Goal: Task Accomplishment & Management: Complete application form

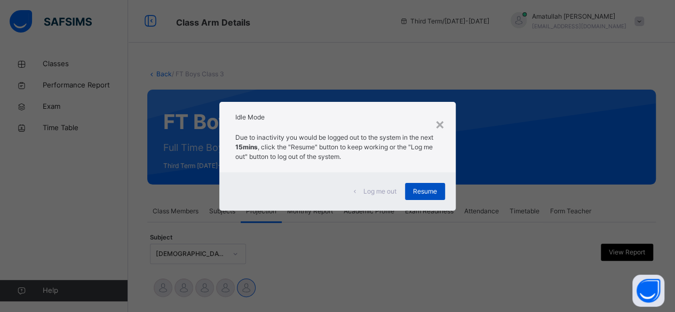
click at [412, 197] on div "Resume" at bounding box center [425, 191] width 40 height 17
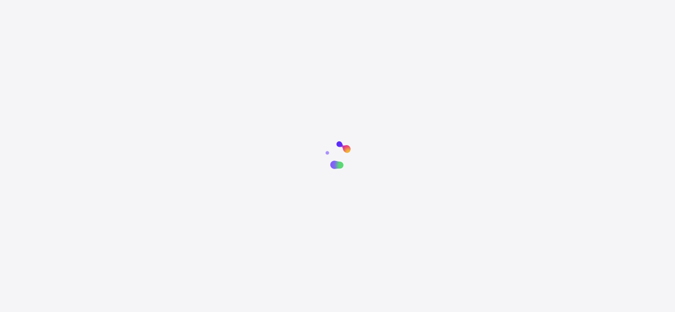
drag, startPoint x: 357, startPoint y: 2, endPoint x: 356, endPoint y: -5, distance: 7.6
click at [356, 0] on html "New Update Available Hello there, You can install SAFSIMS on your device for ea…" at bounding box center [337, 223] width 675 height 446
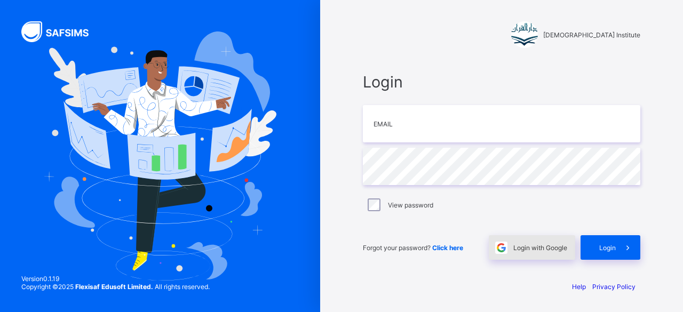
drag, startPoint x: 572, startPoint y: 240, endPoint x: 567, endPoint y: 242, distance: 6.4
click at [569, 241] on div "Login with Google" at bounding box center [532, 247] width 86 height 25
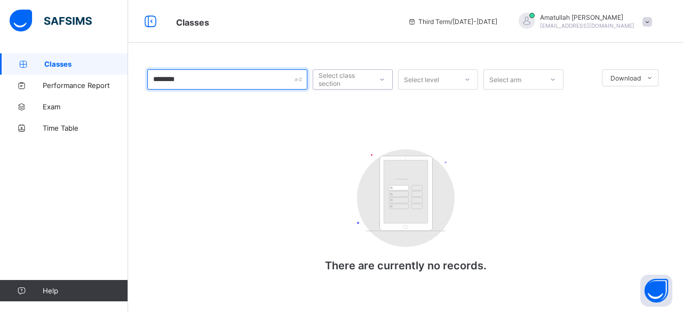
click at [242, 82] on input "*******" at bounding box center [227, 79] width 160 height 20
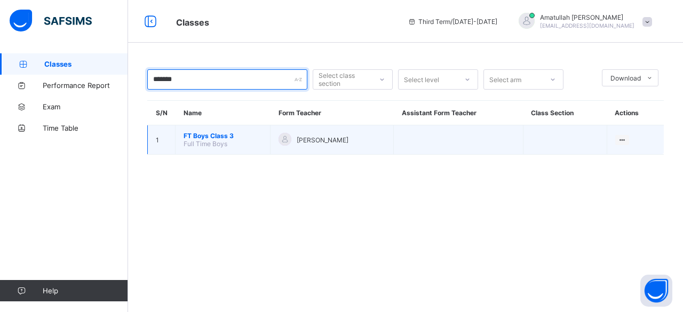
type input "*******"
click at [221, 133] on span "FT Boys Class 3" at bounding box center [223, 136] width 78 height 8
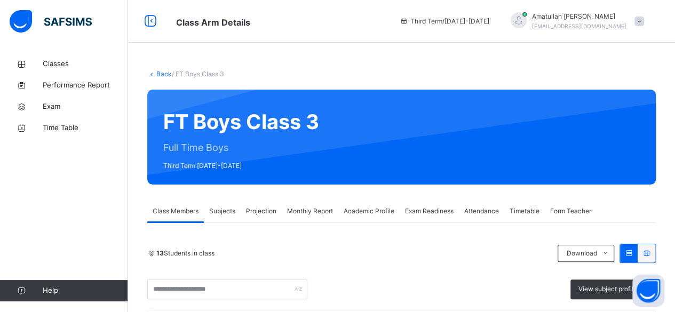
click at [261, 213] on span "Projection" at bounding box center [261, 211] width 30 height 10
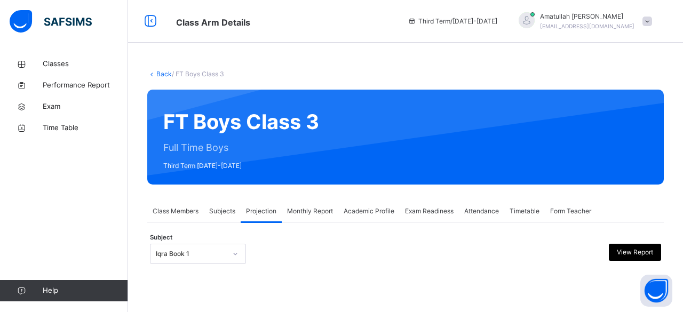
click at [202, 275] on div "Back / FT Boys Class 3 FT Boys Class 3 Full Time Boys Third Term 2024-2025 Clas…" at bounding box center [405, 177] width 555 height 248
click at [191, 236] on div "**********" at bounding box center [405, 248] width 516 height 52
click at [192, 251] on div "Iqra Book 1" at bounding box center [198, 254] width 96 height 20
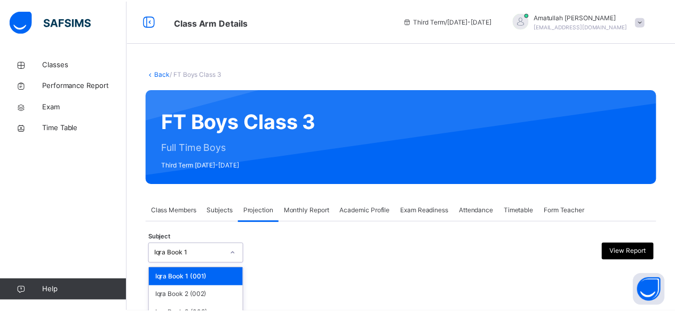
scroll to position [101, 0]
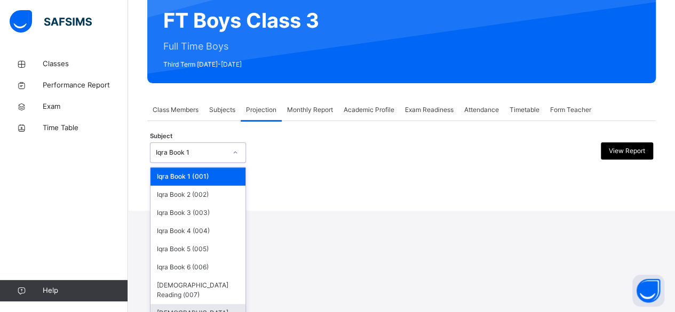
click at [193, 304] on div "Quran Memorisation (008)" at bounding box center [197, 318] width 95 height 28
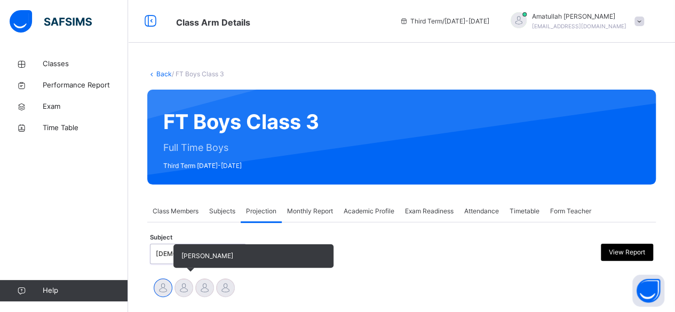
click at [181, 293] on div at bounding box center [183, 288] width 19 height 19
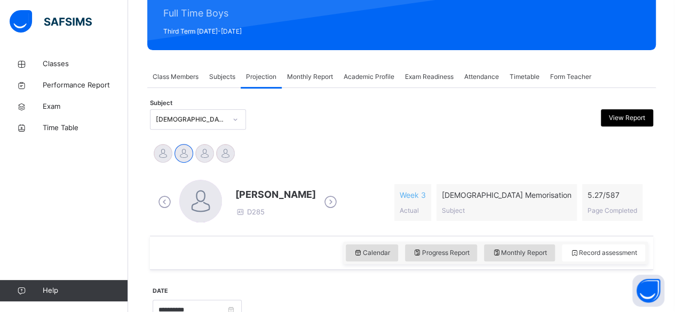
scroll to position [178, 0]
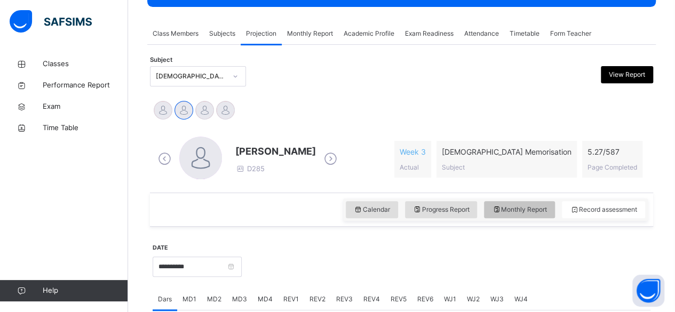
click at [522, 215] on div "Monthly Report" at bounding box center [519, 209] width 71 height 17
select select "****"
select select "*"
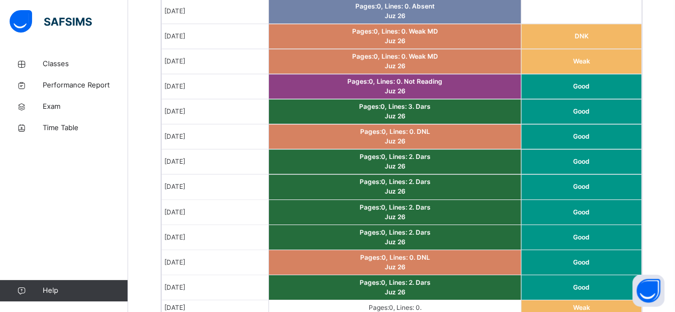
scroll to position [876, 0]
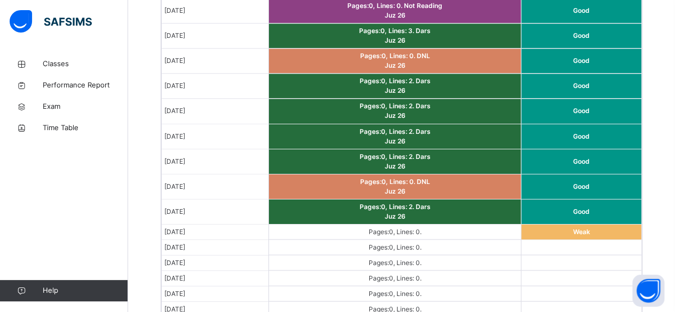
click at [603, 240] on td at bounding box center [581, 247] width 120 height 15
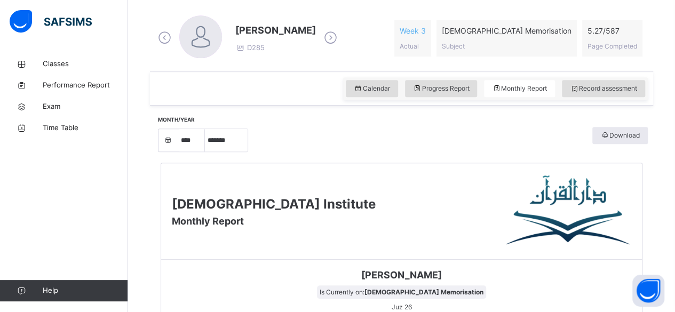
scroll to position [298, 0]
click at [592, 102] on div "Calendar Progress Report Monthly Report Record assessment" at bounding box center [401, 89] width 503 height 34
click at [600, 86] on span "Record assessment" at bounding box center [603, 89] width 67 height 10
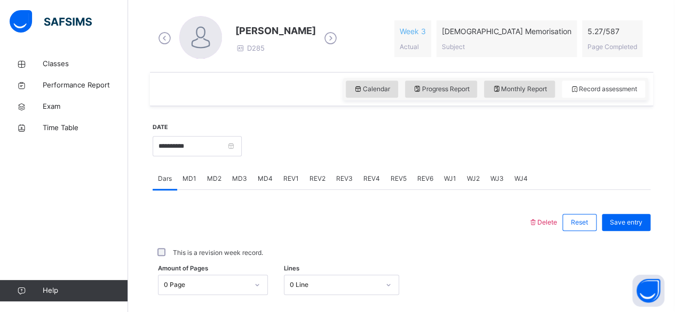
click at [281, 177] on div "REV1" at bounding box center [291, 178] width 26 height 21
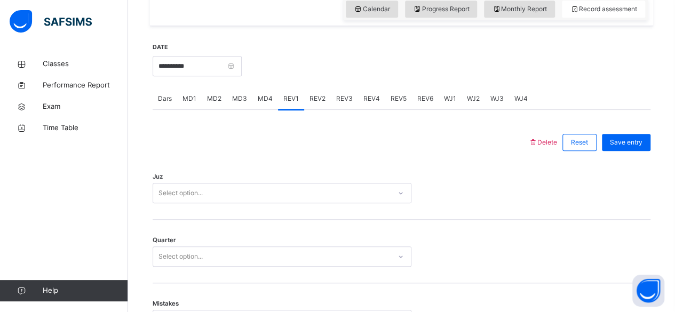
scroll to position [380, 0]
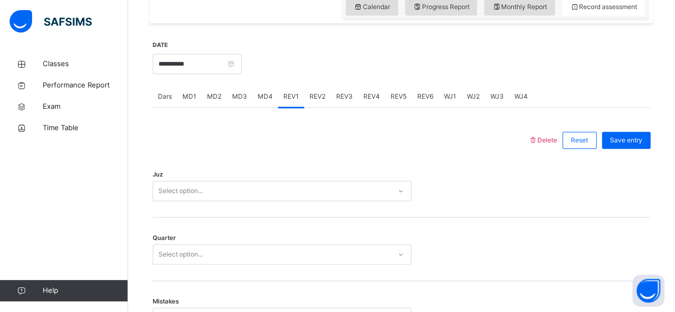
click at [265, 94] on span "MD4" at bounding box center [265, 97] width 15 height 10
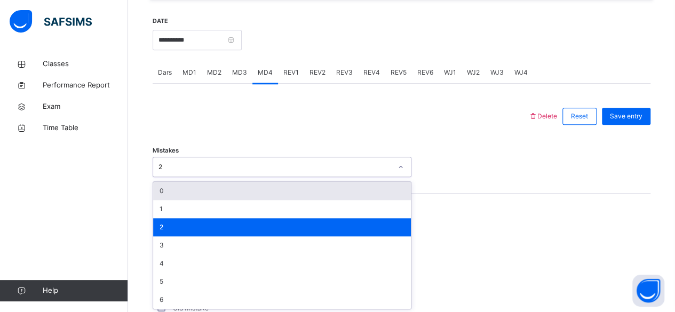
scroll to position [404, 0]
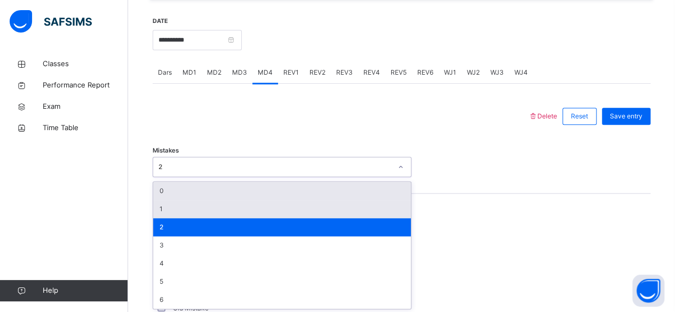
click at [179, 203] on div "1" at bounding box center [282, 209] width 258 height 18
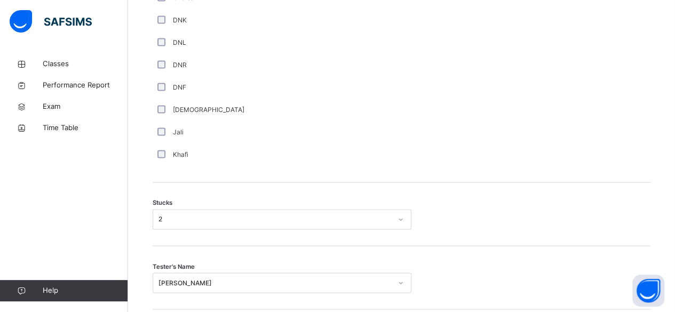
scroll to position [807, 0]
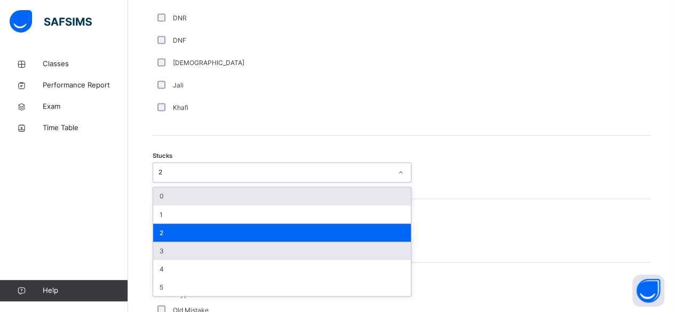
click at [193, 249] on div "3" at bounding box center [282, 251] width 258 height 18
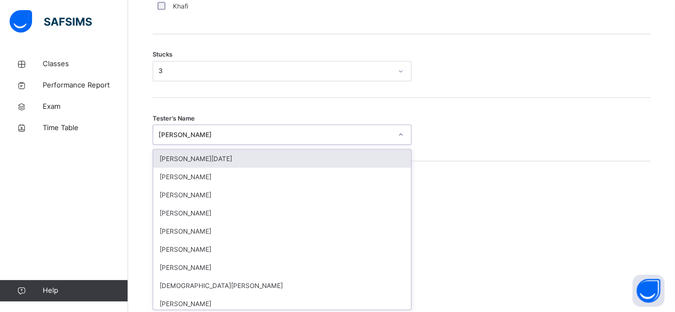
scroll to position [908, 0]
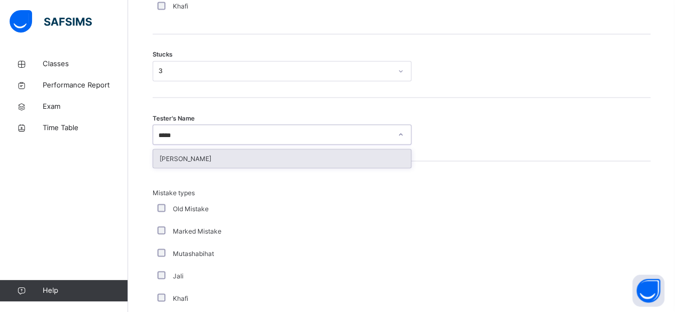
type input "******"
click at [184, 158] on div "Zarrar Ahmed" at bounding box center [282, 158] width 258 height 18
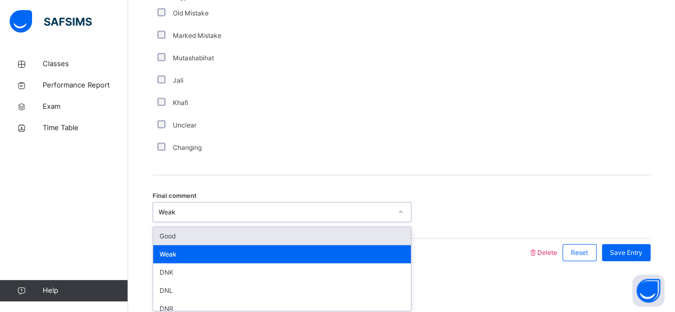
scroll to position [2, 0]
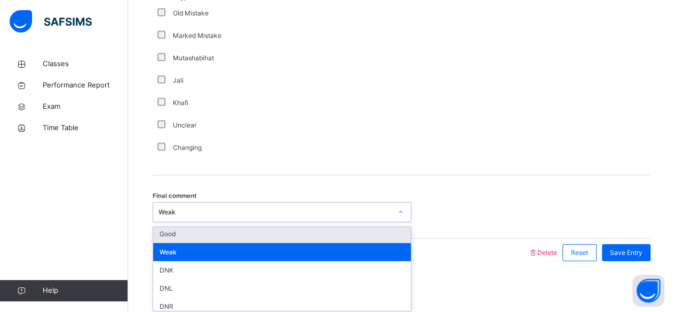
click at [309, 169] on div "Mistake types Old Mistake Marked Mistake Mutashabihat Jali Khafi Unclear Changi…" at bounding box center [402, 71] width 498 height 210
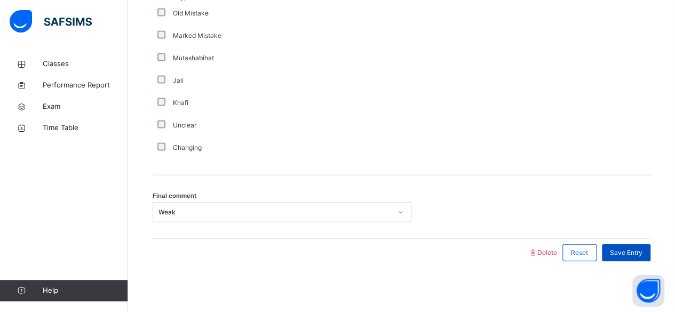
click at [637, 250] on span "Save Entry" at bounding box center [626, 253] width 33 height 10
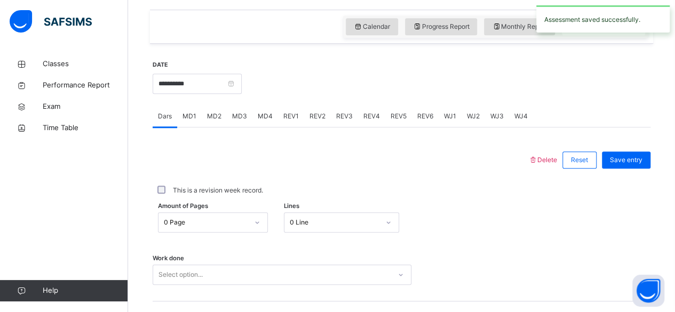
scroll to position [488, 0]
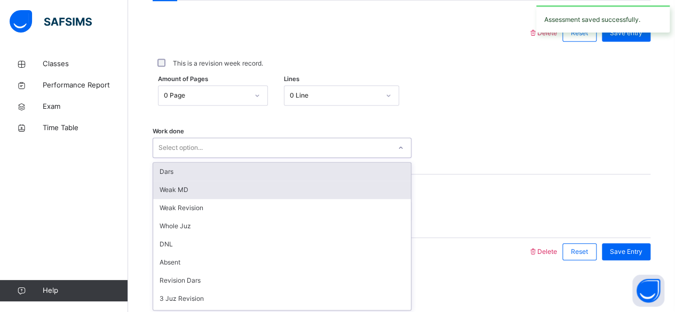
click at [188, 195] on div "Weak MD" at bounding box center [282, 190] width 258 height 18
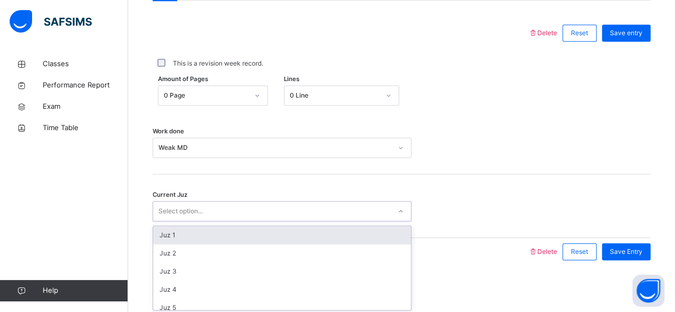
type input "*"
type input "******"
click at [259, 234] on div "Juz 26" at bounding box center [282, 235] width 258 height 18
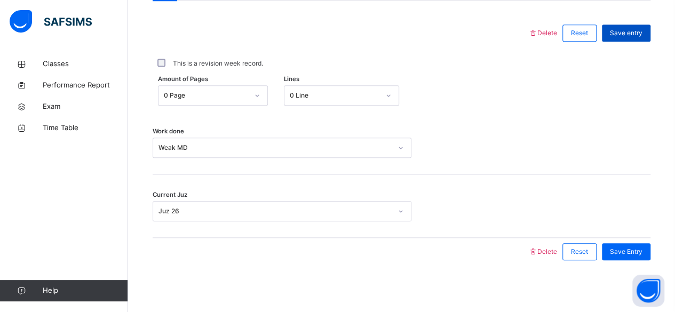
click at [624, 37] on div "Save entry" at bounding box center [626, 33] width 49 height 17
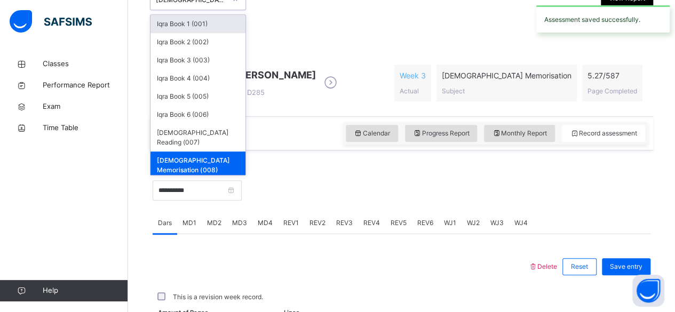
scroll to position [249, 0]
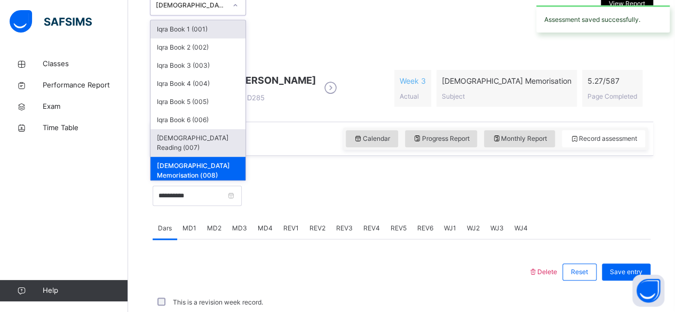
click at [210, 139] on div "[DEMOGRAPHIC_DATA] Reading (007)" at bounding box center [197, 143] width 95 height 28
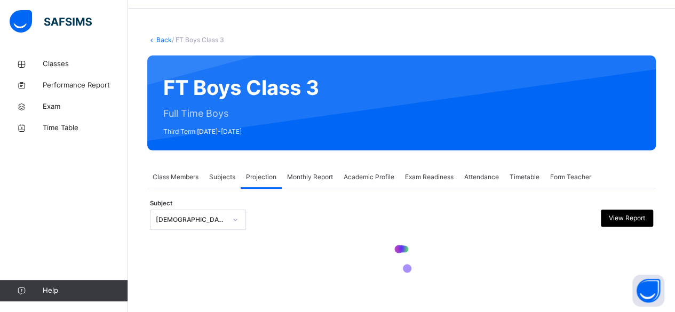
click at [624, 37] on div "Back / FT Boys Class 3" at bounding box center [401, 40] width 508 height 10
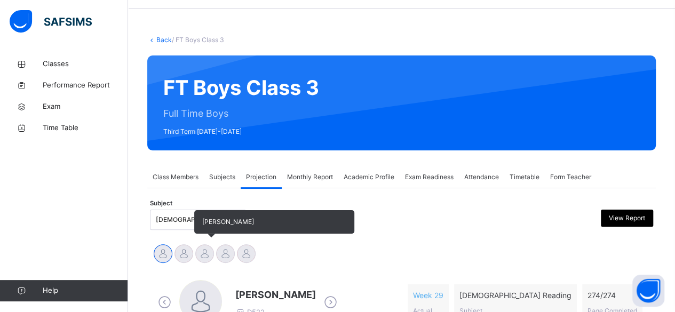
click at [204, 256] on div at bounding box center [204, 253] width 19 height 19
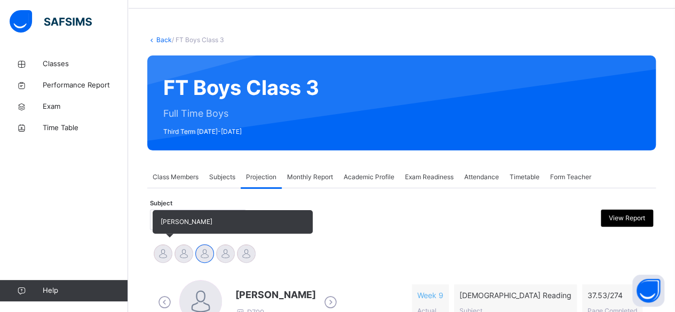
click at [164, 258] on div at bounding box center [163, 253] width 19 height 19
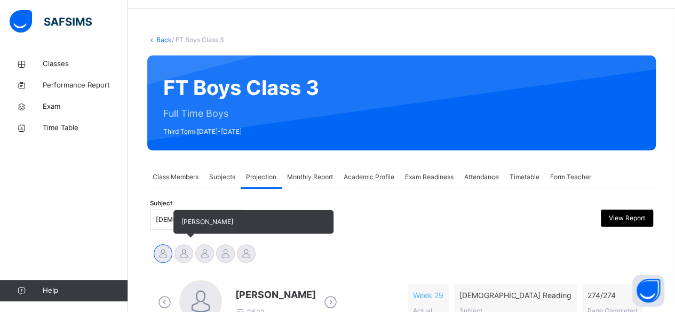
click at [193, 261] on div "[PERSON_NAME]" at bounding box center [183, 254] width 21 height 23
click at [184, 251] on div at bounding box center [183, 253] width 19 height 19
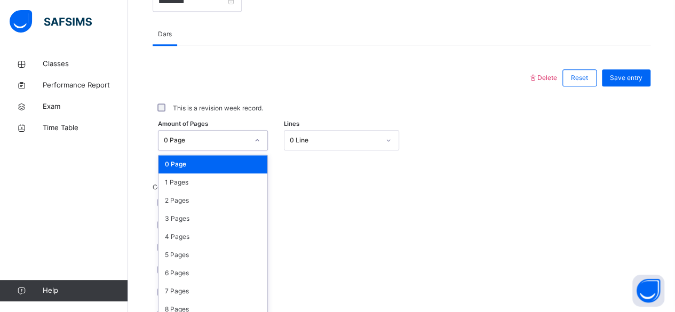
scroll to position [449, 0]
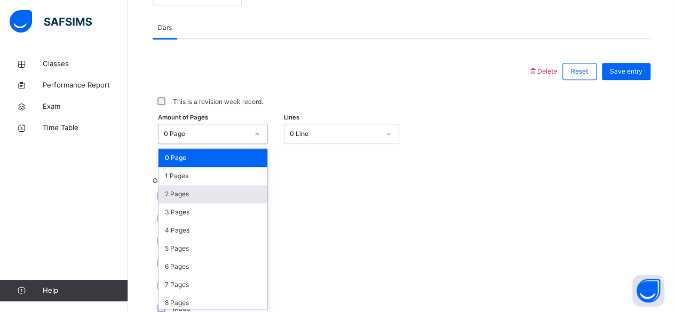
click at [195, 196] on div "2 Pages" at bounding box center [212, 194] width 109 height 18
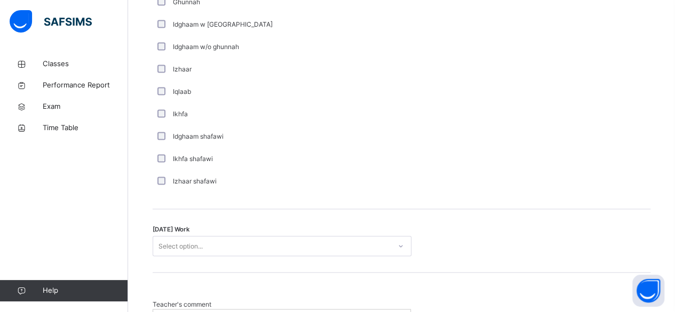
scroll to position [889, 0]
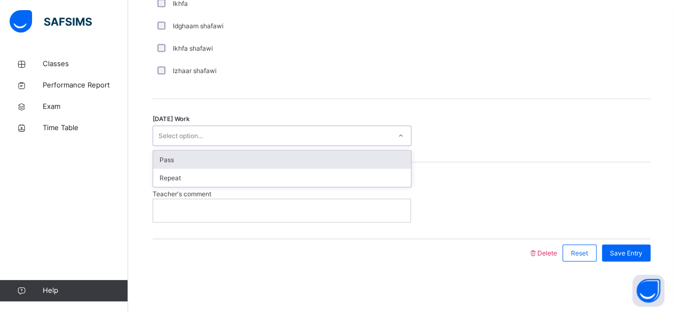
click at [250, 155] on div "Pass" at bounding box center [282, 159] width 258 height 18
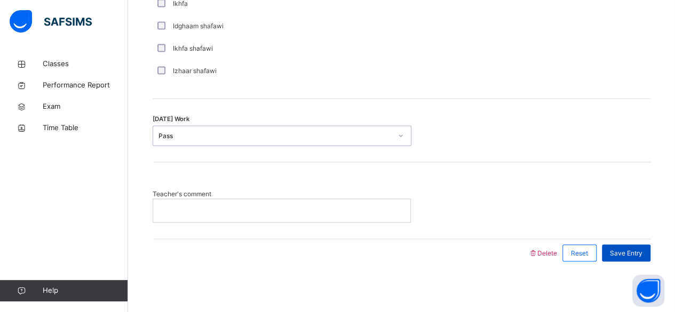
click at [637, 250] on span "Save Entry" at bounding box center [626, 253] width 33 height 10
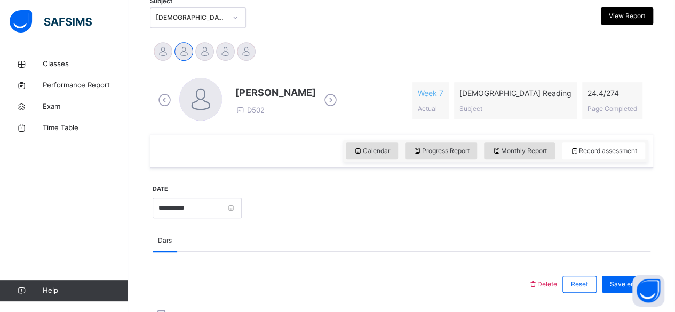
scroll to position [206, 0]
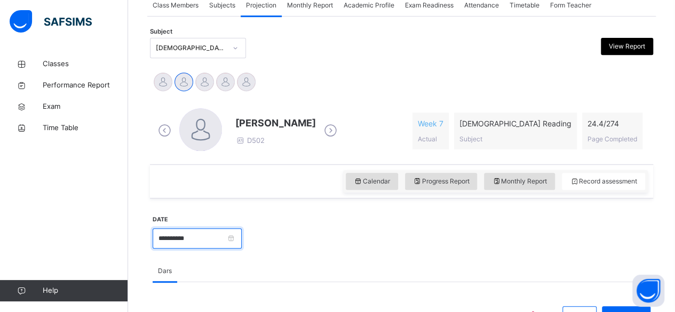
click at [197, 246] on input "**********" at bounding box center [197, 238] width 89 height 20
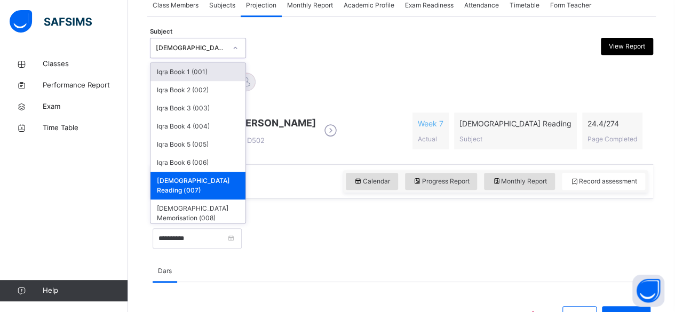
click at [224, 44] on div "[DEMOGRAPHIC_DATA] Reading (007)" at bounding box center [191, 48] width 70 height 10
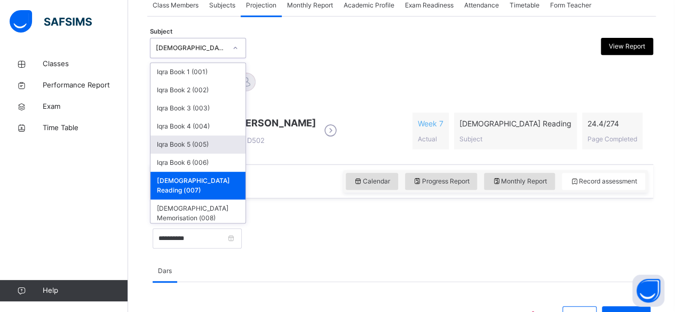
click at [203, 144] on div "Iqra Book 5 (005)" at bounding box center [197, 145] width 95 height 18
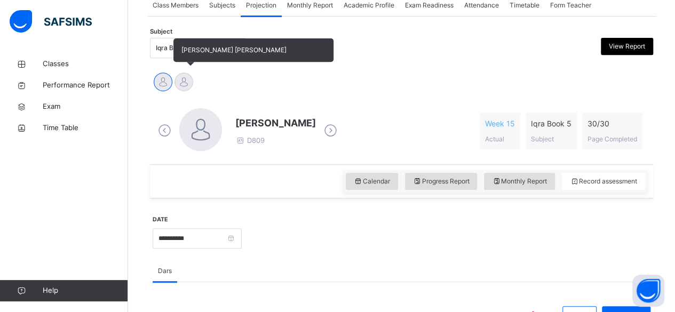
click at [188, 84] on div at bounding box center [183, 82] width 19 height 19
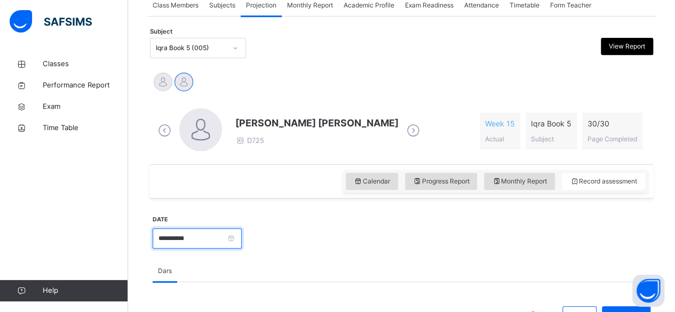
click at [194, 242] on input "**********" at bounding box center [197, 238] width 89 height 20
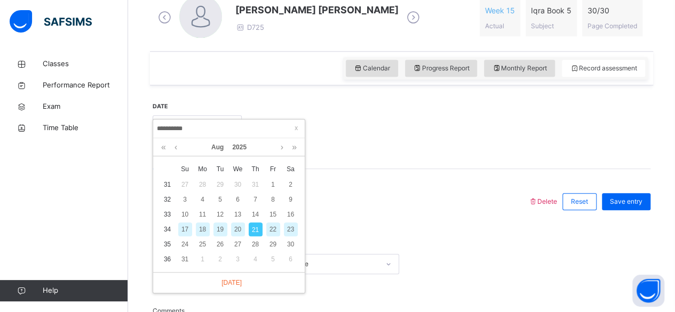
scroll to position [330, 0]
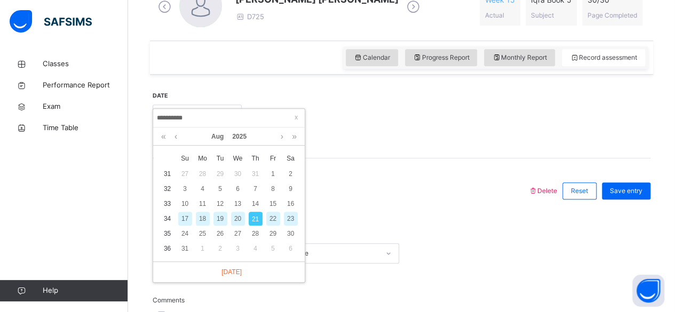
click at [234, 221] on div "20" at bounding box center [238, 219] width 14 height 14
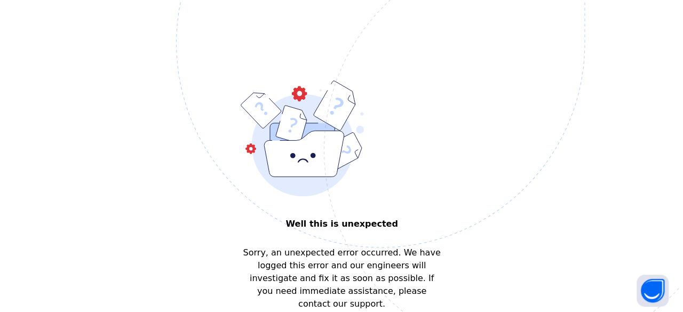
scroll to position [0, 0]
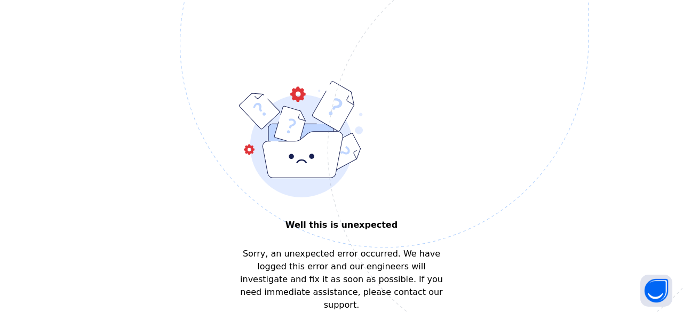
click at [268, 2] on img at bounding box center [458, 97] width 556 height 516
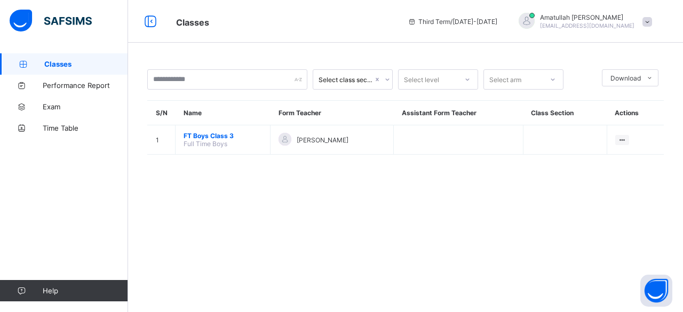
click at [209, 135] on span "FT Boys Class 3" at bounding box center [223, 136] width 78 height 8
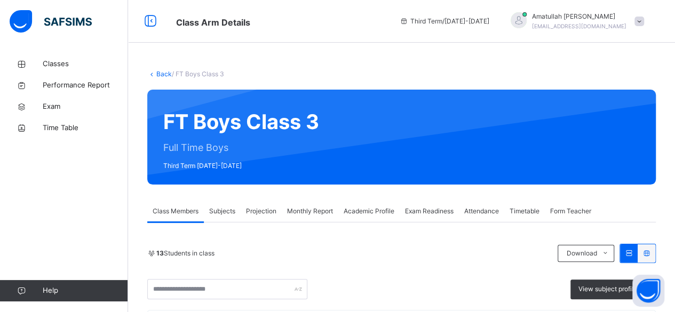
click at [275, 205] on div "Projection" at bounding box center [261, 211] width 41 height 21
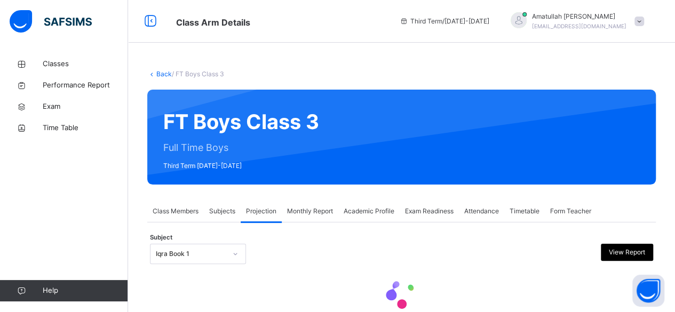
click at [206, 261] on div "Iqra Book 1" at bounding box center [198, 254] width 96 height 20
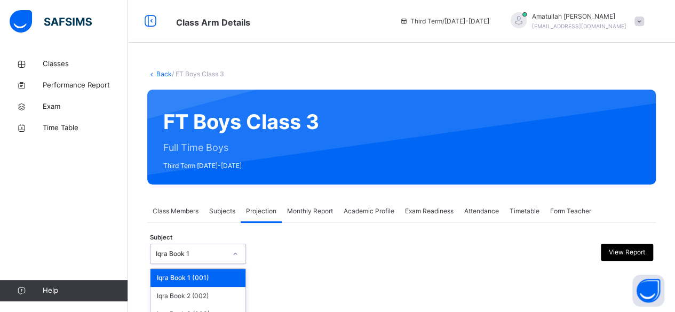
scroll to position [101, 0]
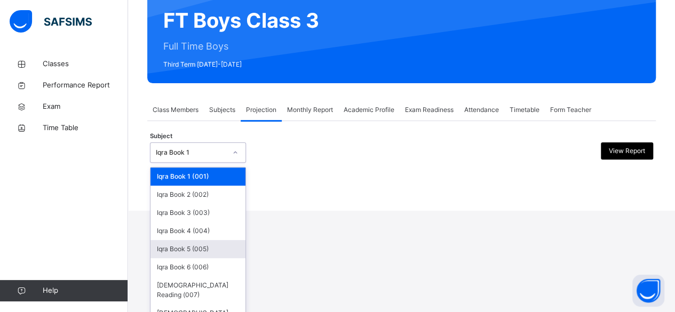
click at [181, 245] on div "Iqra Book 5 (005)" at bounding box center [197, 249] width 95 height 18
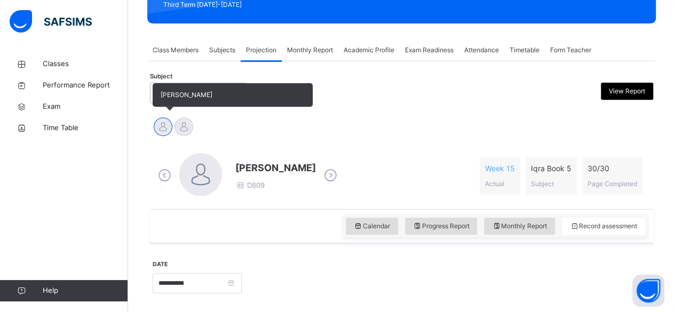
scroll to position [164, 0]
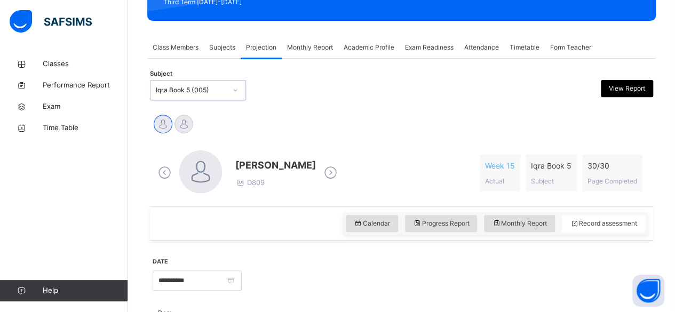
click at [339, 178] on icon at bounding box center [330, 173] width 19 height 16
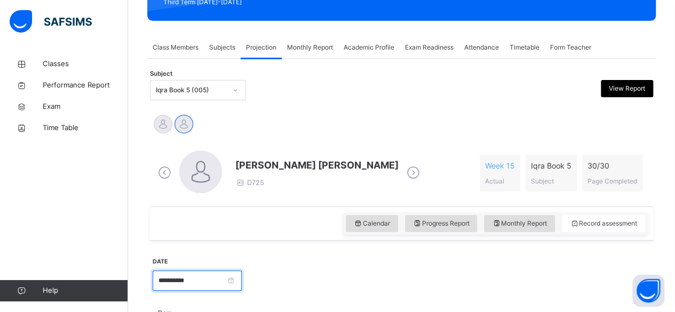
click at [213, 280] on input "**********" at bounding box center [197, 281] width 89 height 20
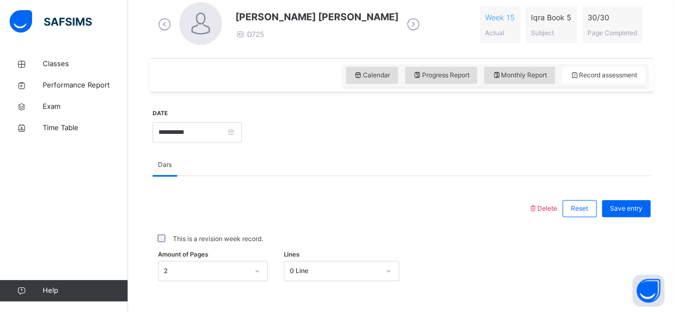
scroll to position [324, 0]
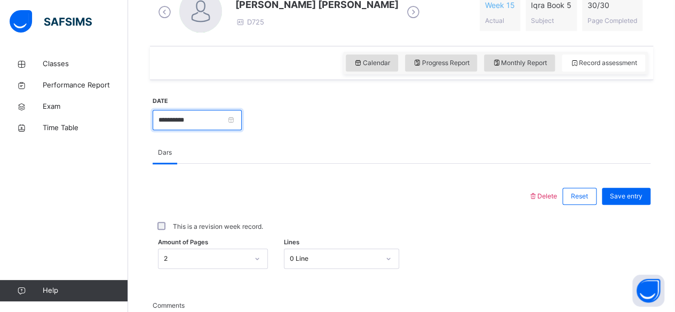
click at [201, 118] on input "**********" at bounding box center [197, 120] width 89 height 20
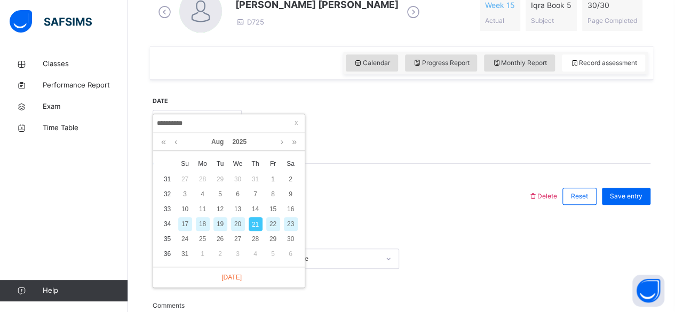
drag, startPoint x: 201, startPoint y: 118, endPoint x: 364, endPoint y: 136, distance: 164.3
click at [364, 136] on div at bounding box center [446, 119] width 398 height 46
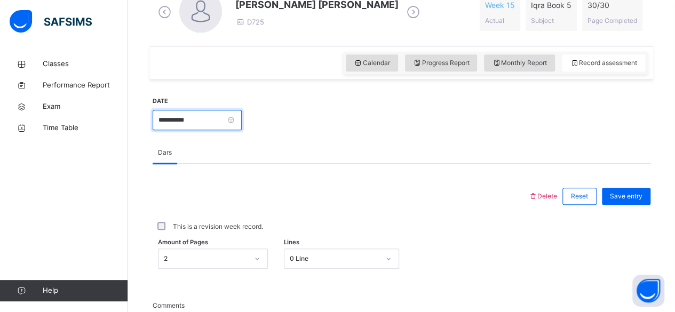
click at [237, 124] on input "**********" at bounding box center [197, 120] width 89 height 20
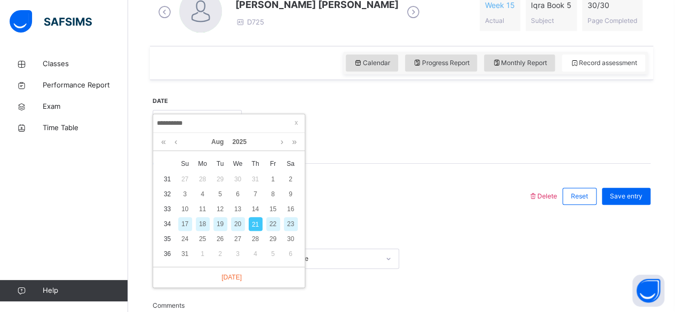
click at [241, 217] on div "20" at bounding box center [238, 224] width 14 height 14
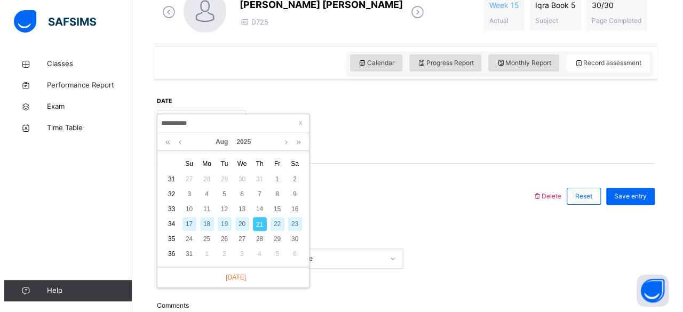
scroll to position [0, 0]
